Goal: Information Seeking & Learning: Find specific page/section

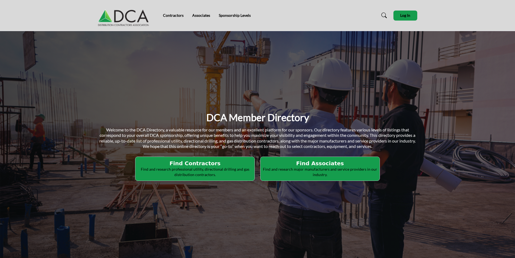
click at [193, 165] on h2 "Find Contractors" at bounding box center [195, 163] width 116 height 6
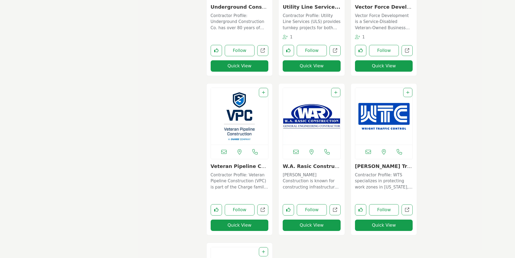
scroll to position [4089, 0]
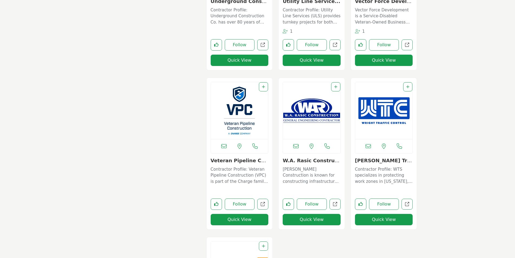
click at [380, 219] on button "Quick View" at bounding box center [384, 219] width 58 height 11
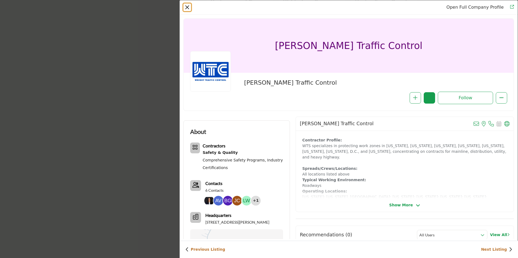
click at [187, 6] on button "Close" at bounding box center [187, 8] width 8 height 8
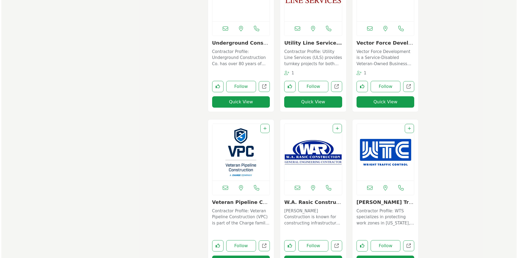
scroll to position [4008, 0]
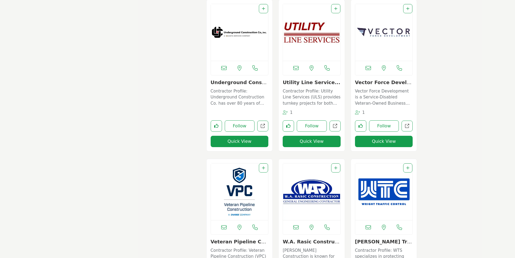
click at [382, 144] on button "Quick View" at bounding box center [384, 141] width 58 height 11
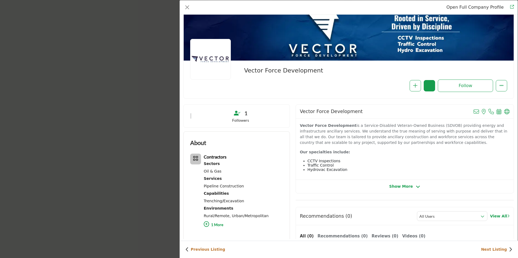
scroll to position [0, 0]
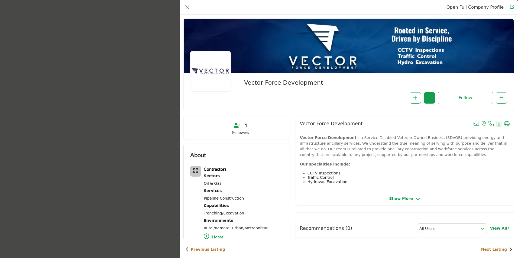
click at [394, 202] on span "Show More" at bounding box center [401, 199] width 24 height 6
click at [206, 68] on img "Company Data Modal" at bounding box center [210, 71] width 41 height 41
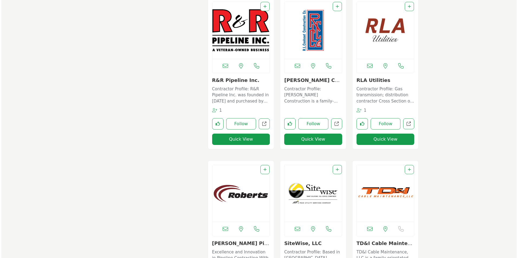
scroll to position [3395, 0]
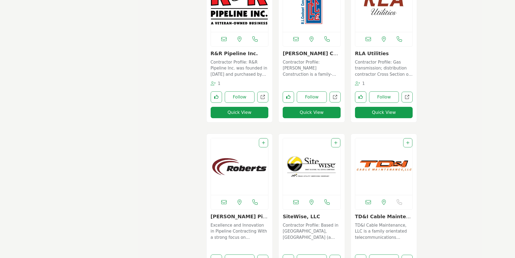
click at [311, 112] on button "Quick View" at bounding box center [312, 112] width 58 height 11
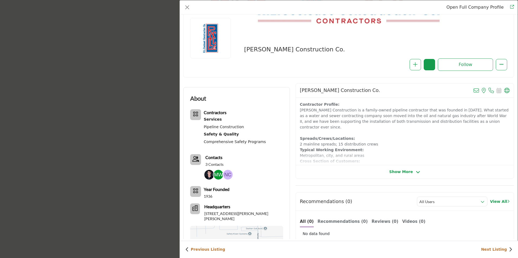
scroll to position [0, 0]
